Goal: Transaction & Acquisition: Purchase product/service

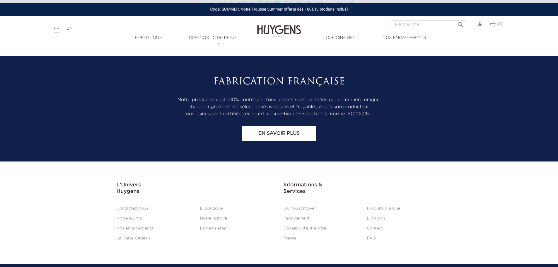
scroll to position [2432, 0]
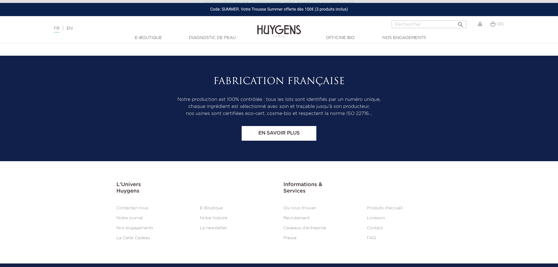
click at [298, 206] on link "Où nous trouver" at bounding box center [300, 208] width 33 height 4
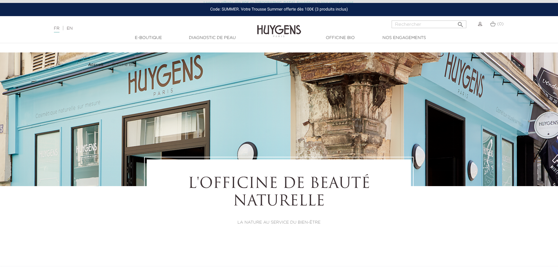
select select "FR"
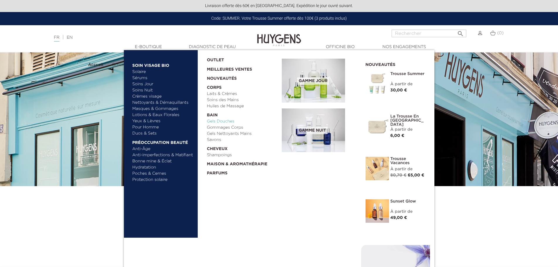
click at [220, 120] on link "Gels Douches" at bounding box center [242, 121] width 71 height 6
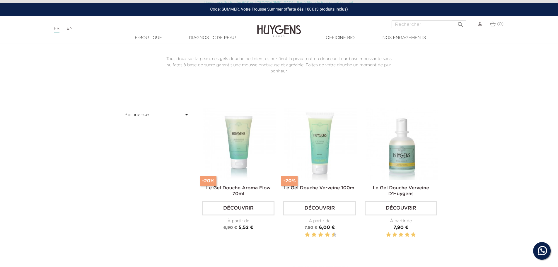
scroll to position [146, 0]
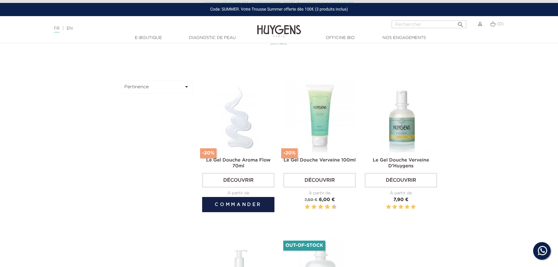
click at [233, 133] on img at bounding box center [239, 116] width 72 height 72
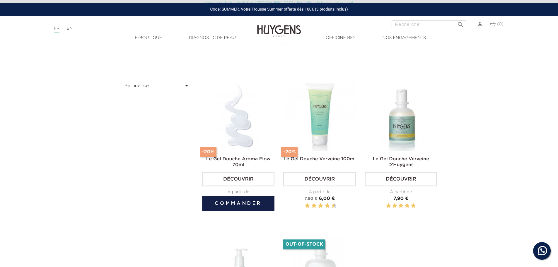
scroll to position [175, 0]
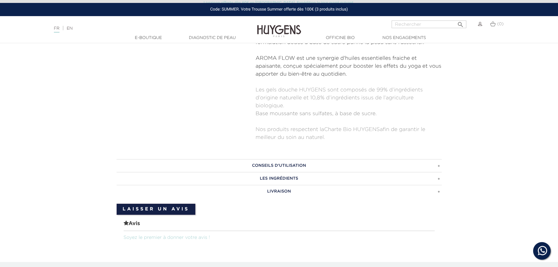
scroll to position [293, 0]
click at [291, 180] on h3 "LES INGRÉDIENTS" at bounding box center [279, 178] width 325 height 13
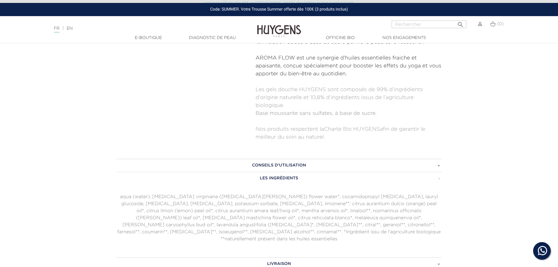
click at [439, 179] on h3 "LES INGRÉDIENTS" at bounding box center [279, 178] width 325 height 13
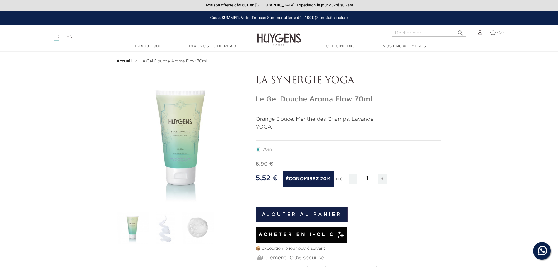
scroll to position [0, 0]
